Goal: Download file/media

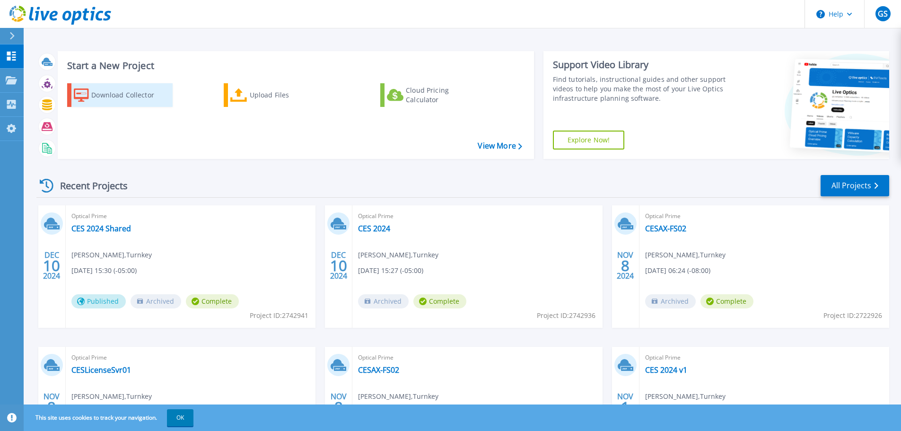
click at [149, 95] on div "Download Collector" at bounding box center [129, 95] width 76 height 19
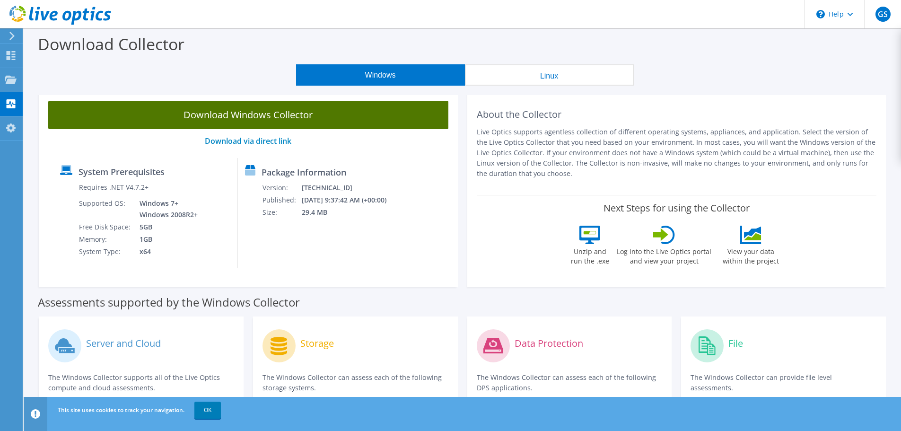
click at [338, 119] on link "Download Windows Collector" at bounding box center [248, 115] width 400 height 28
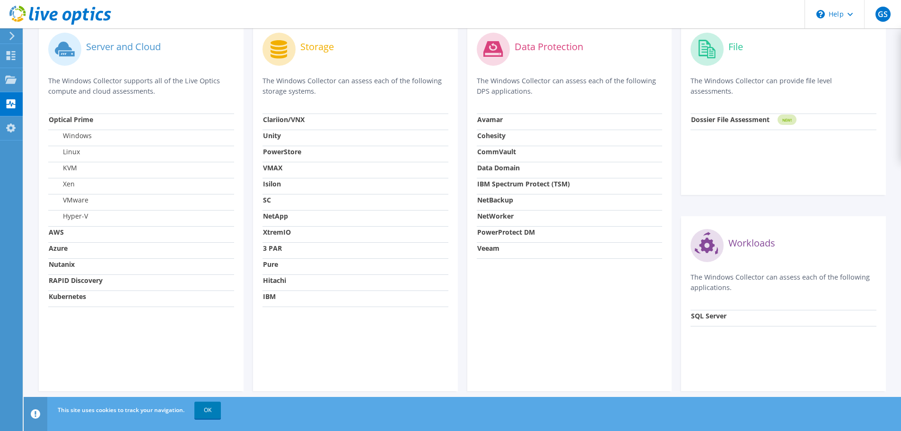
scroll to position [305, 0]
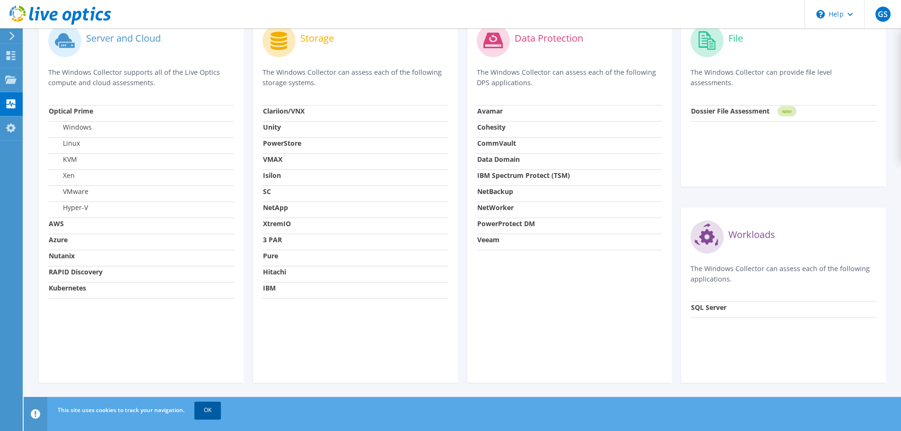
click at [207, 415] on link "OK" at bounding box center [207, 409] width 26 height 17
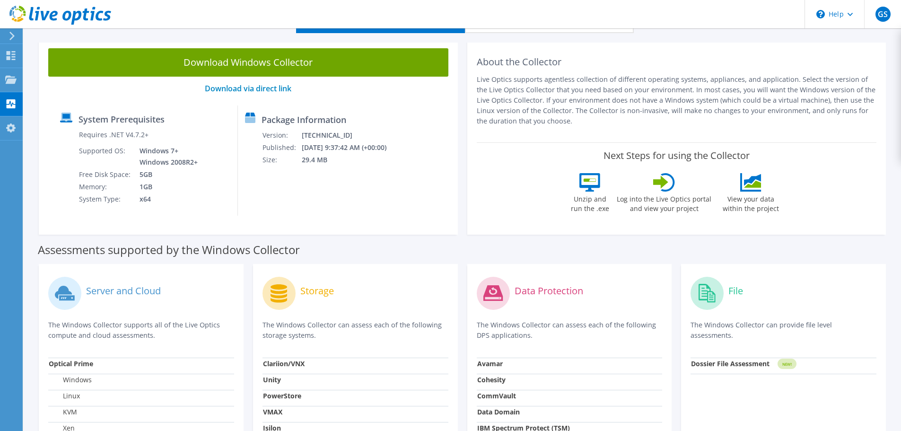
scroll to position [47, 0]
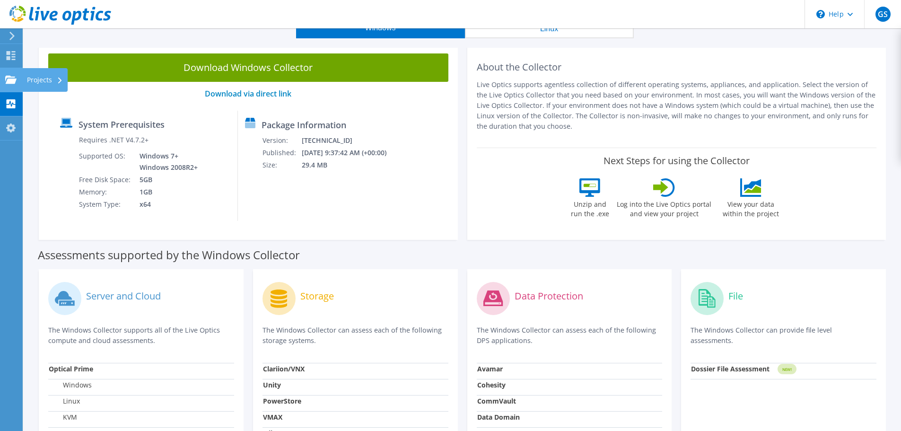
click at [13, 79] on use at bounding box center [10, 79] width 11 height 8
